Goal: Find specific page/section: Find specific page/section

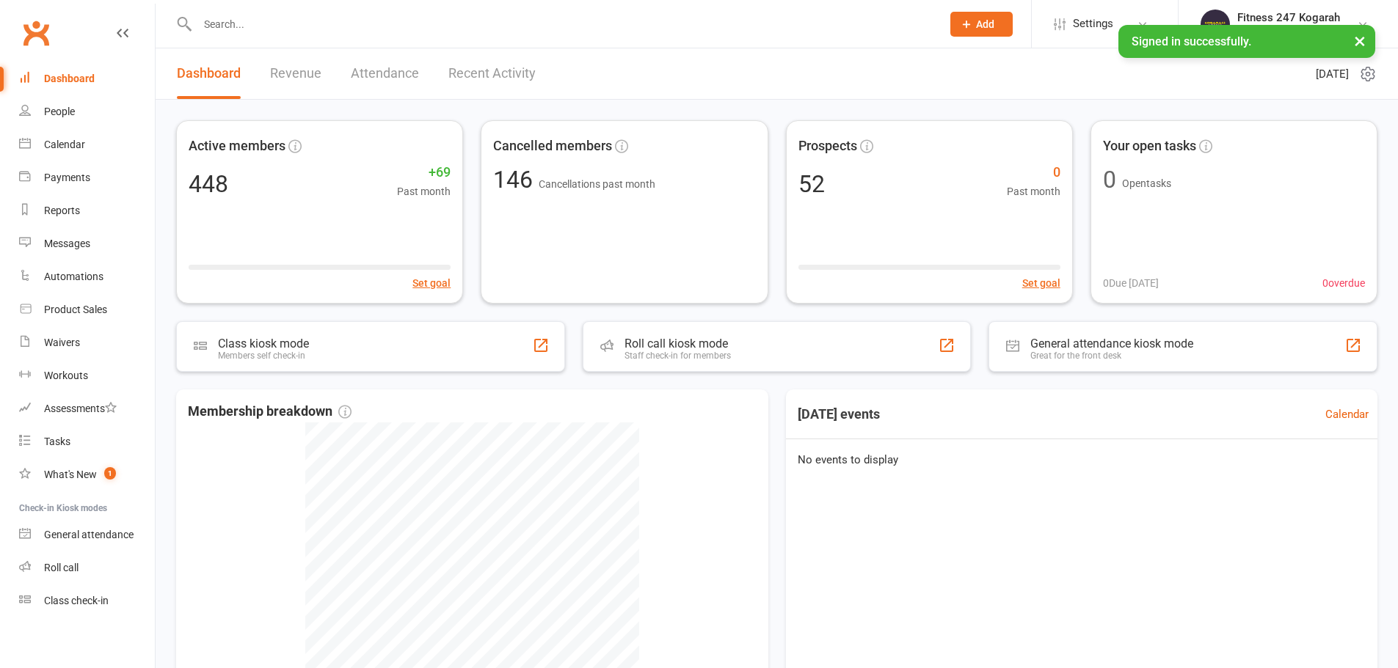
click at [248, 33] on input "text" at bounding box center [562, 24] width 738 height 21
paste input "0451676492"
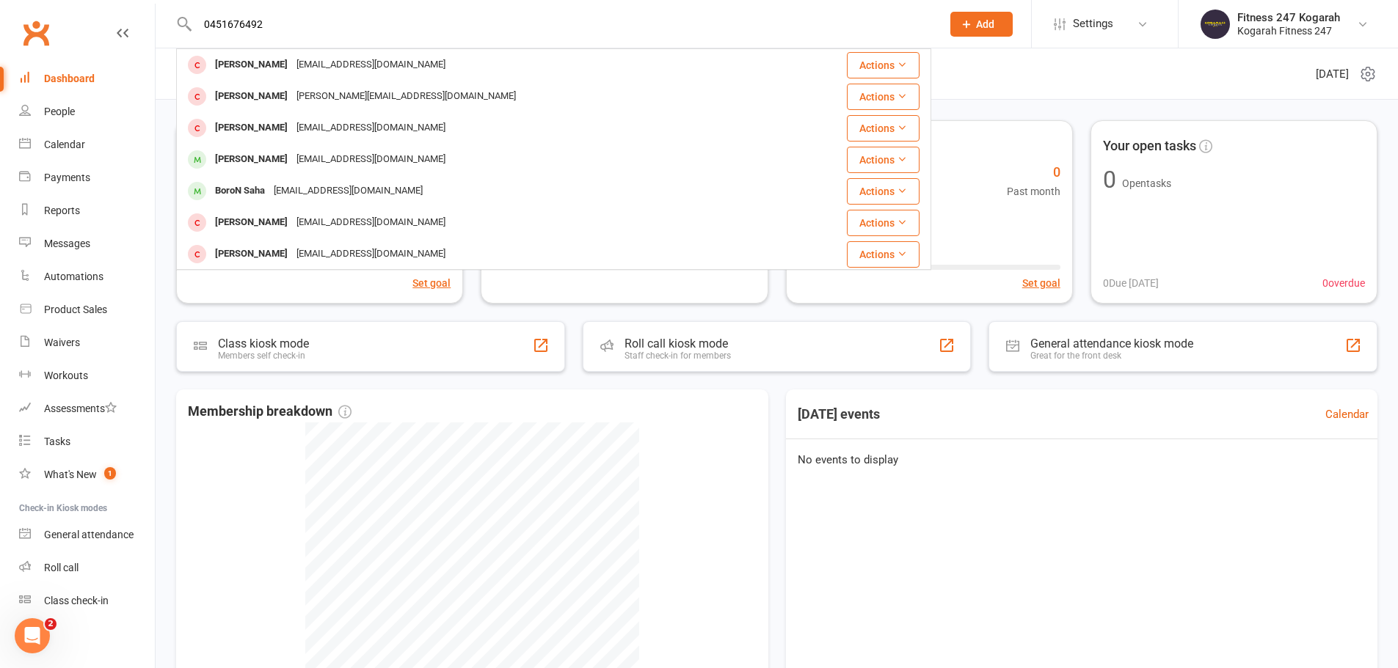
drag, startPoint x: 268, startPoint y: 20, endPoint x: 188, endPoint y: 23, distance: 80.0
click at [188, 23] on div "0451676492 [PERSON_NAME] [EMAIL_ADDRESS][DOMAIN_NAME] Actions [PERSON_NAME] [PE…" at bounding box center [553, 24] width 755 height 48
paste input "[PERSON_NAME]"
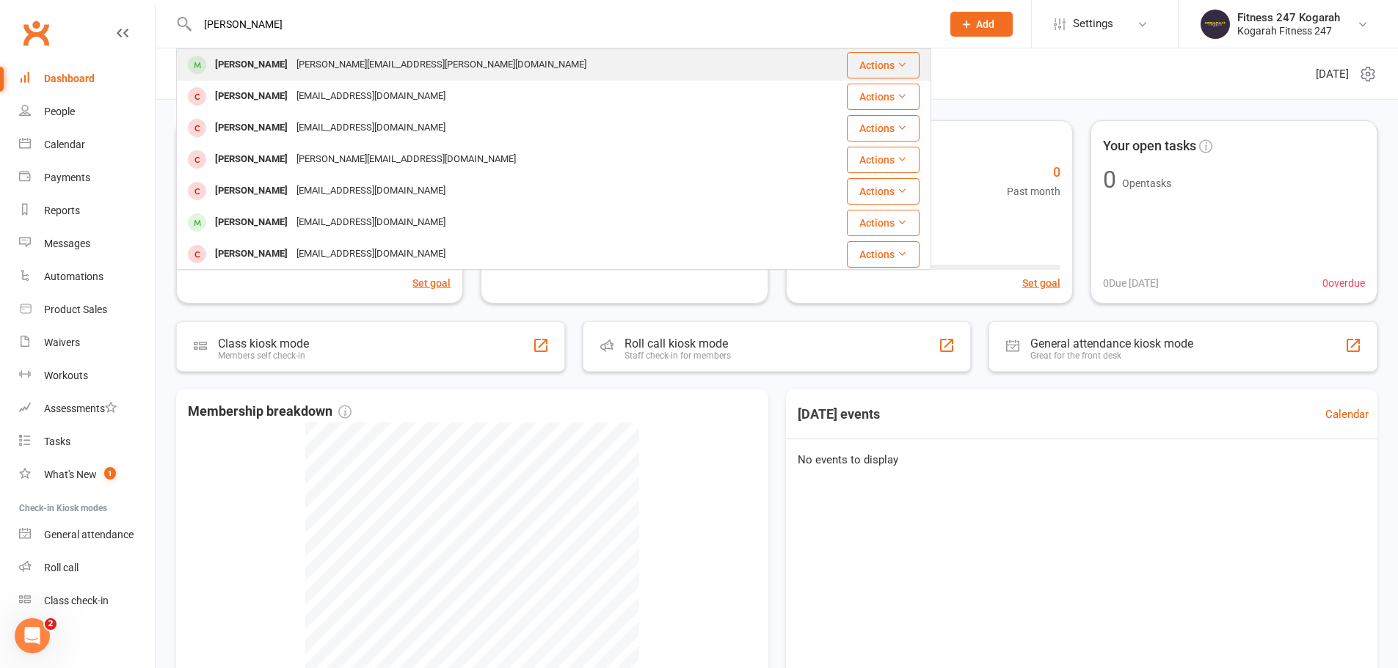
type input "[PERSON_NAME]"
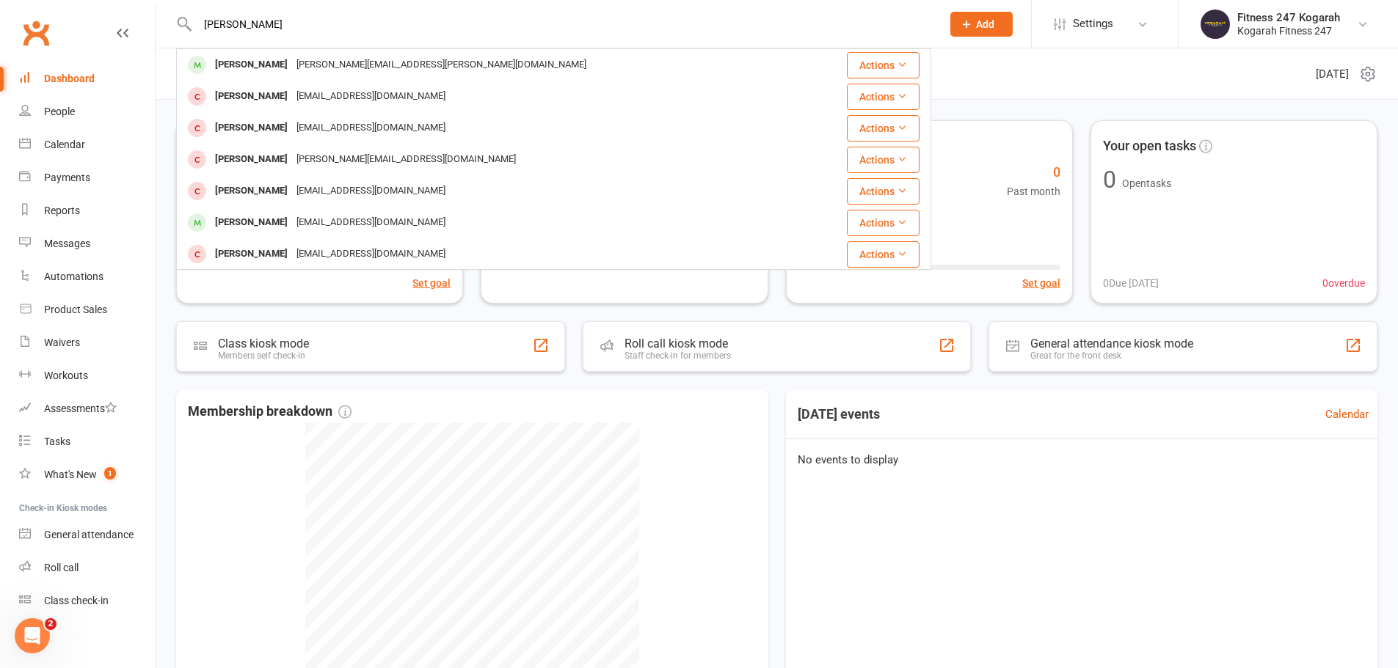
click at [227, 67] on div "[PERSON_NAME]" at bounding box center [251, 64] width 81 height 21
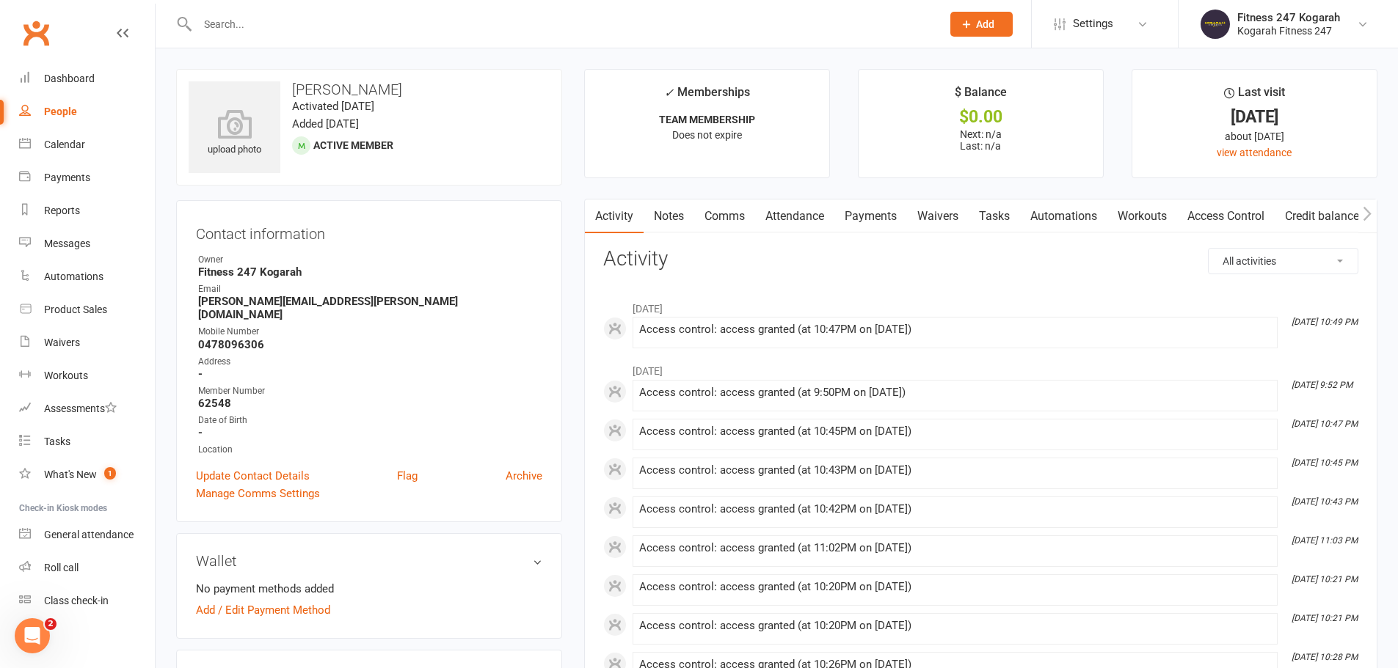
click at [362, 24] on input "text" at bounding box center [562, 24] width 738 height 21
paste input "0404956587"
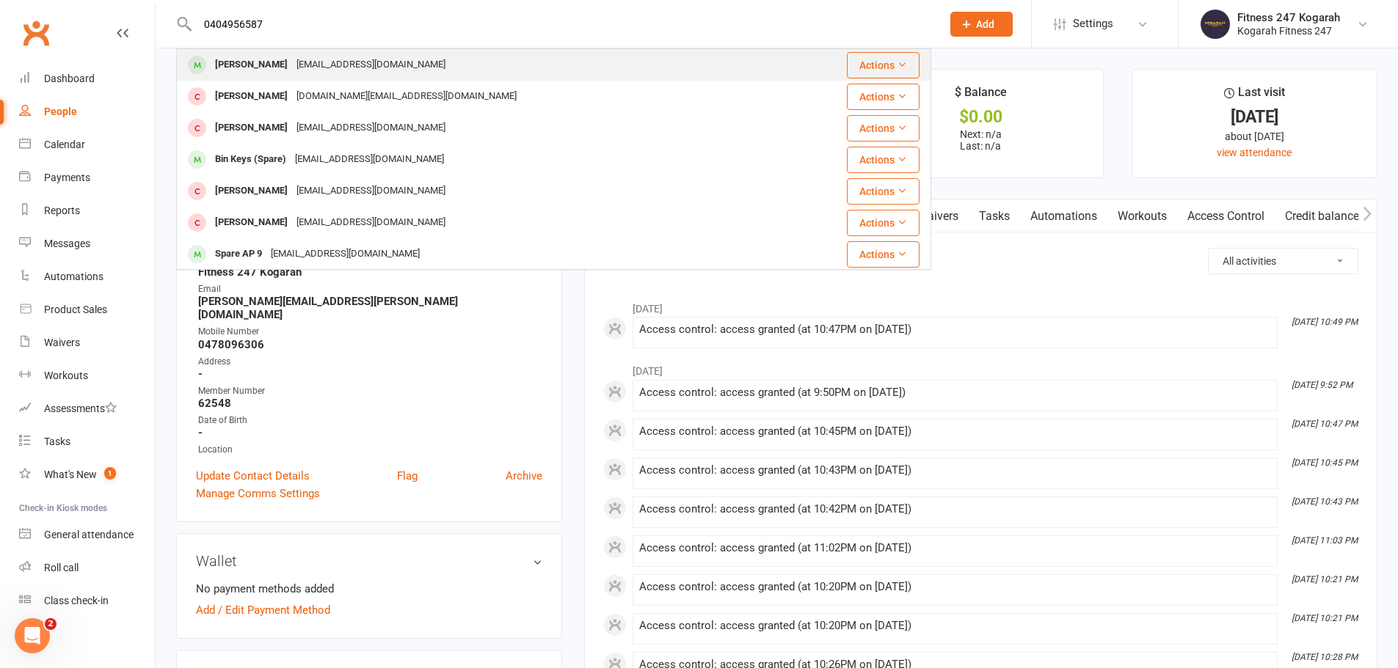
type input "0404956587"
click at [292, 68] on div "[PERSON_NAME]" at bounding box center [251, 64] width 81 height 21
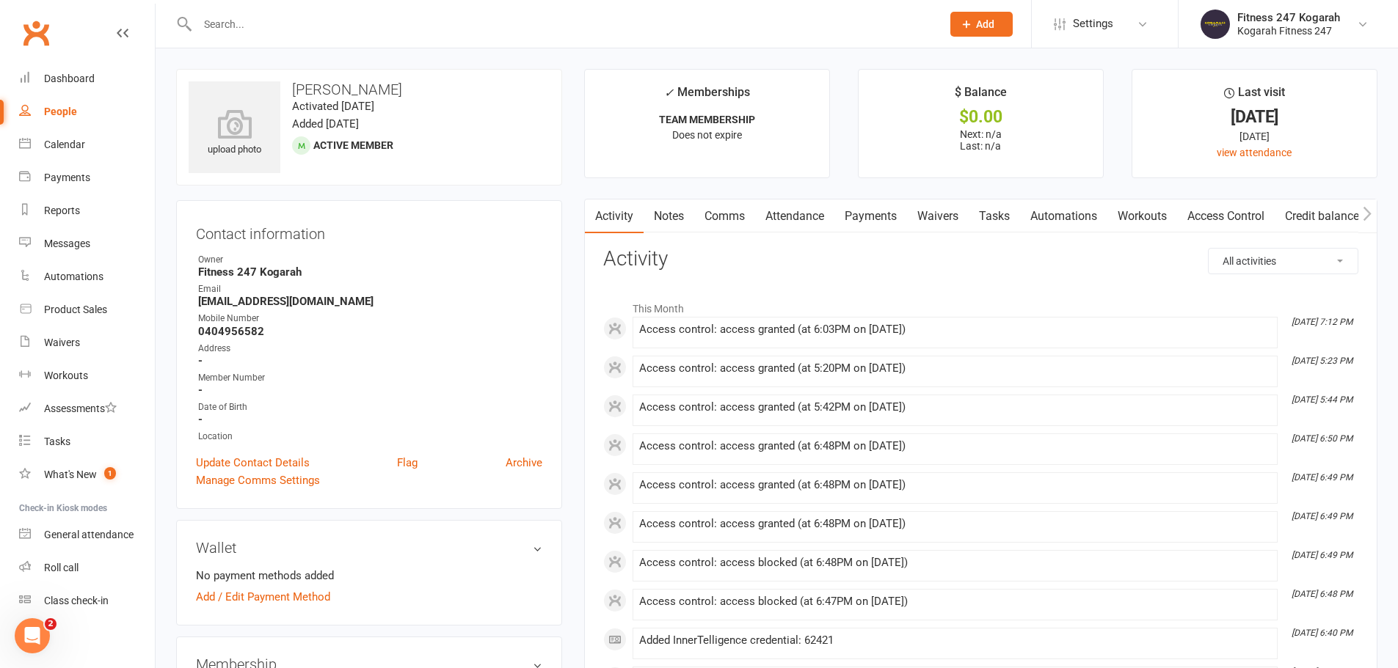
click at [247, 20] on input "text" at bounding box center [562, 24] width 738 height 21
paste input "[PERSON_NAME]"
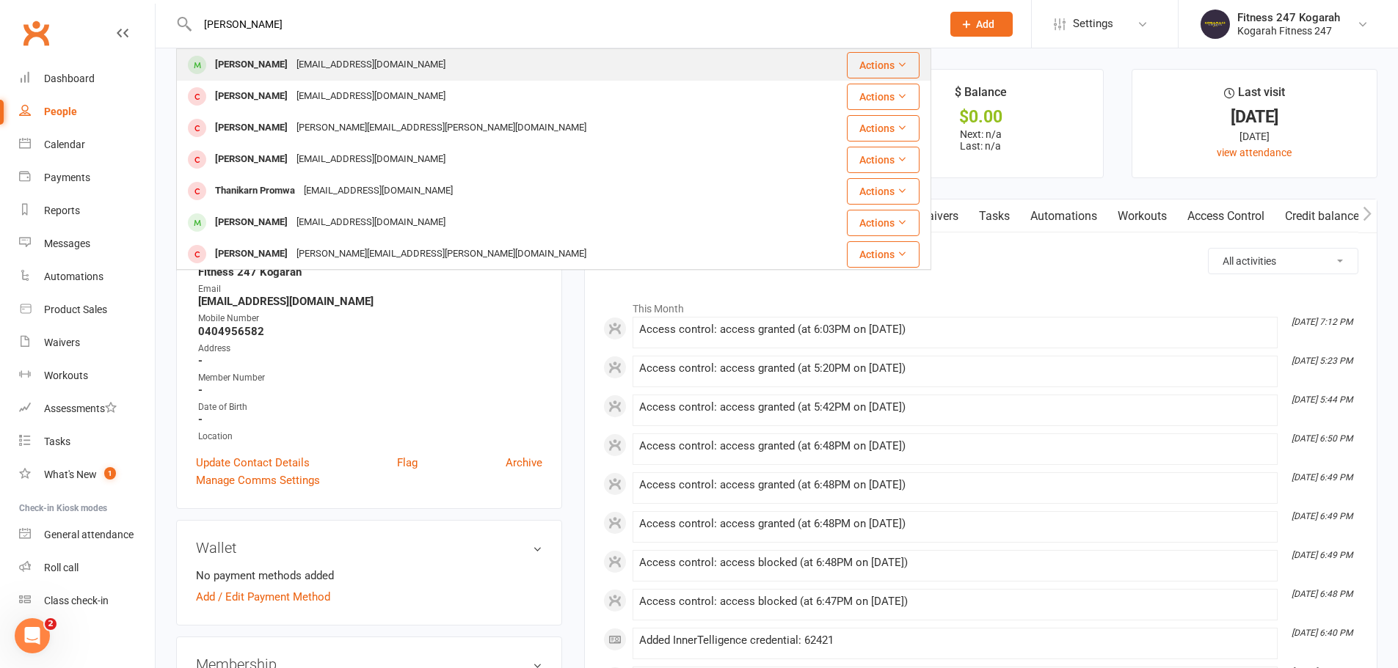
type input "[PERSON_NAME]"
click at [259, 60] on div "[PERSON_NAME]" at bounding box center [251, 64] width 81 height 21
